Goal: Information Seeking & Learning: Learn about a topic

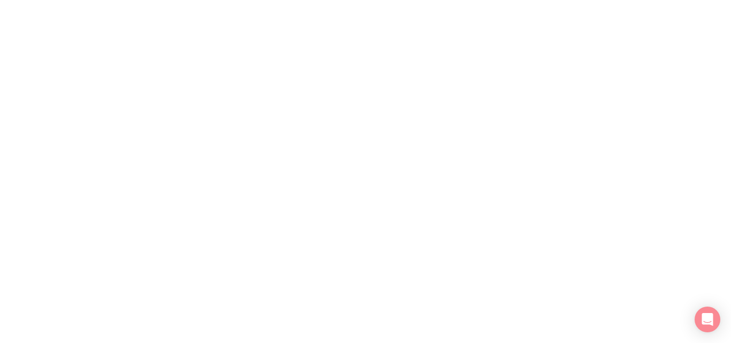
click at [472, 0] on html "Texto original Valora esta traducción Tu opinión servirá para ayudar a mejorar …" at bounding box center [365, 0] width 731 height 0
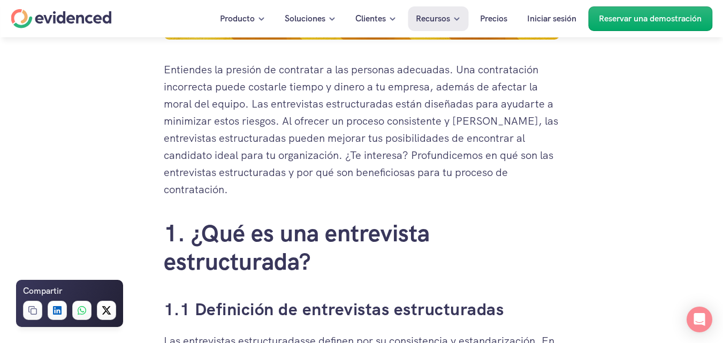
scroll to position [529, 0]
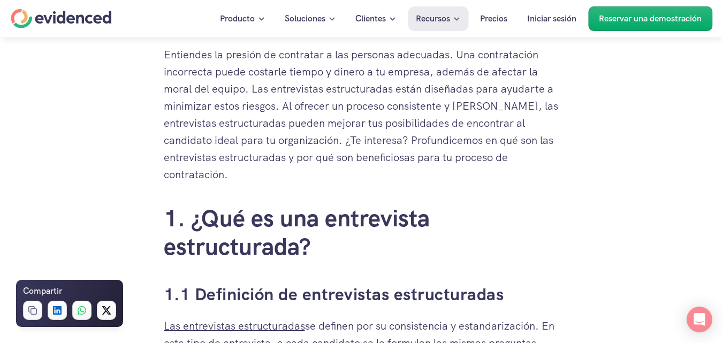
scroll to position [487, 0]
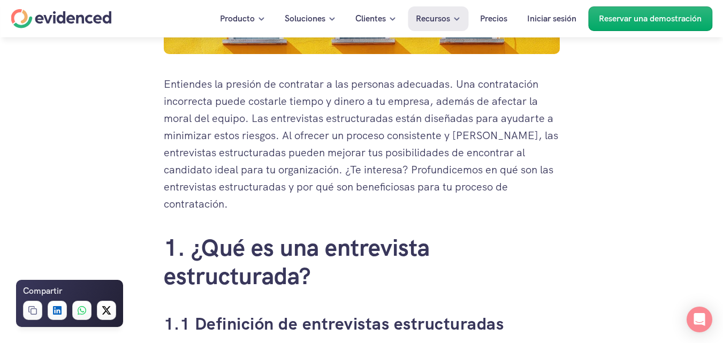
drag, startPoint x: 272, startPoint y: 118, endPoint x: 527, endPoint y: 194, distance: 266.5
click at [527, 194] on p "Entiendes la presión de contratar a las personas adecuadas. Una contratación in…" at bounding box center [362, 143] width 396 height 137
copy font "entrevistas estructuradas están diseñadas para ayudarte a minimizar estos riesg…"
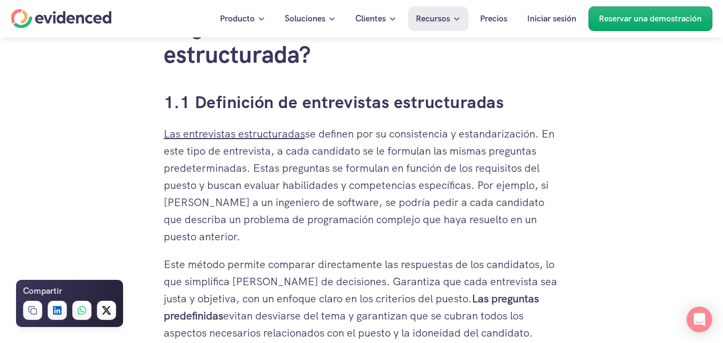
scroll to position [709, 0]
click at [313, 126] on font "se definen por su consistencia y estandarización. En este tipo de entrevista, a…" at bounding box center [361, 184] width 394 height 117
